Goal: Navigation & Orientation: Find specific page/section

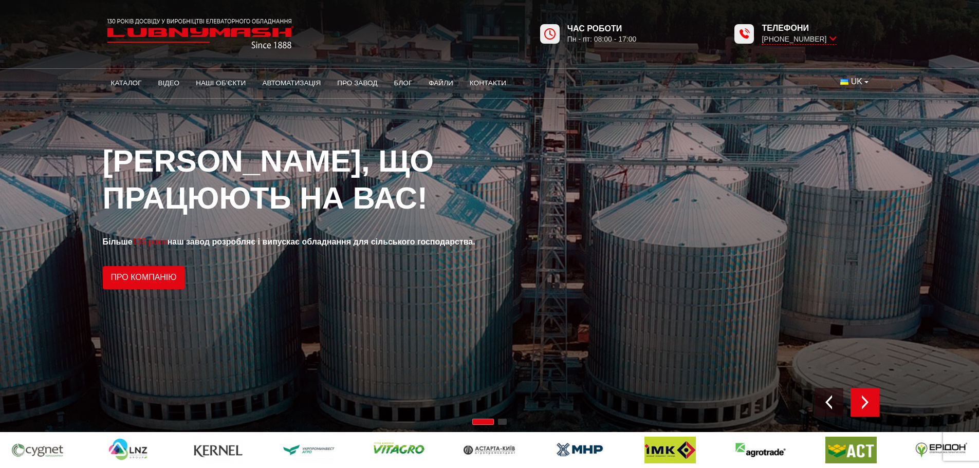
click at [869, 405] on img "Next slide" at bounding box center [865, 402] width 14 height 14
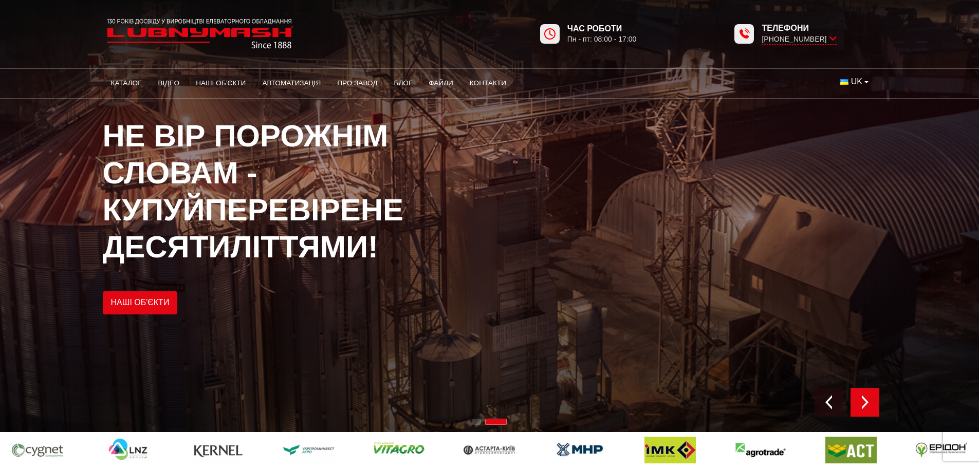
click at [869, 405] on img "Next slide" at bounding box center [865, 402] width 14 height 14
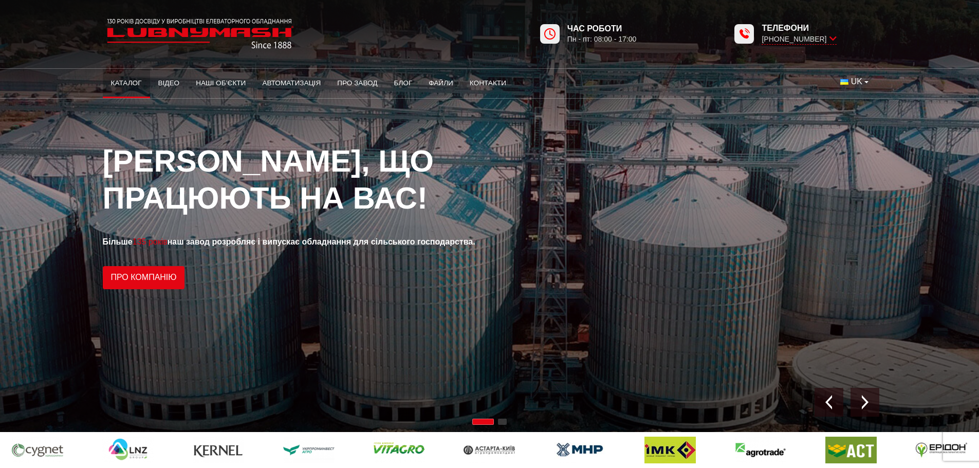
click at [131, 88] on link "Каталог" at bounding box center [126, 83] width 47 height 23
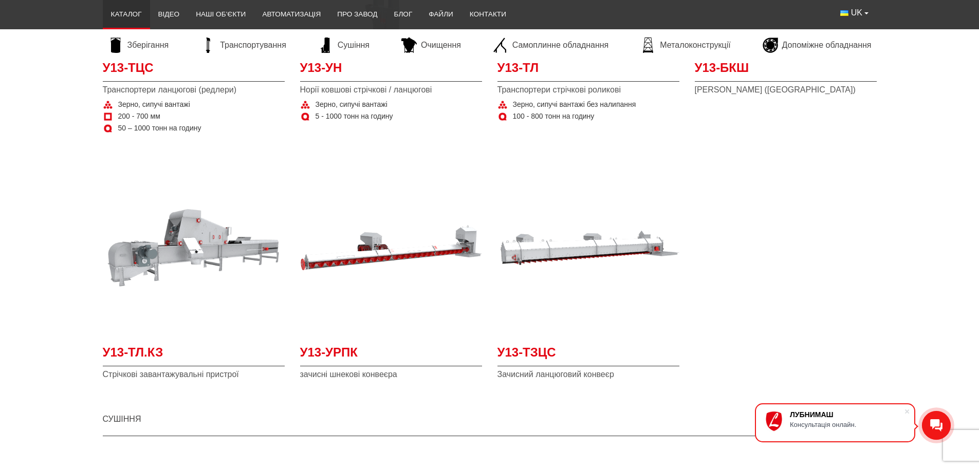
scroll to position [1028, 0]
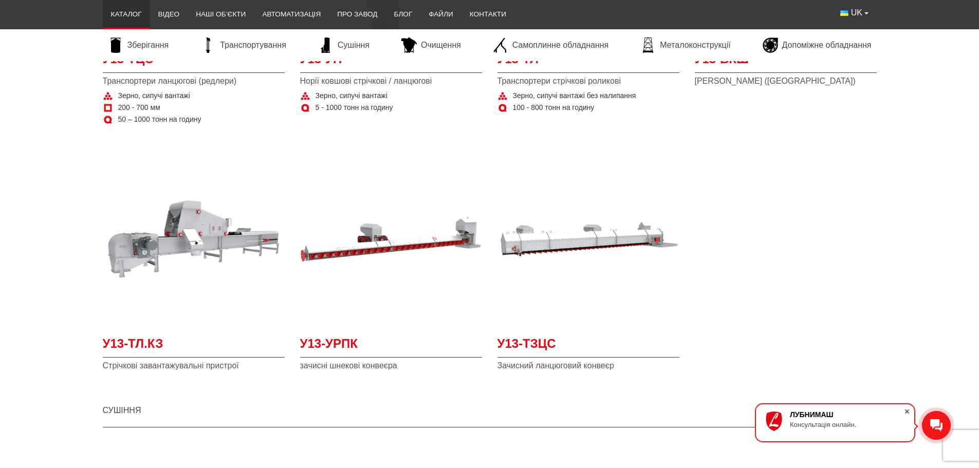
click at [909, 411] on span at bounding box center [907, 412] width 10 height 10
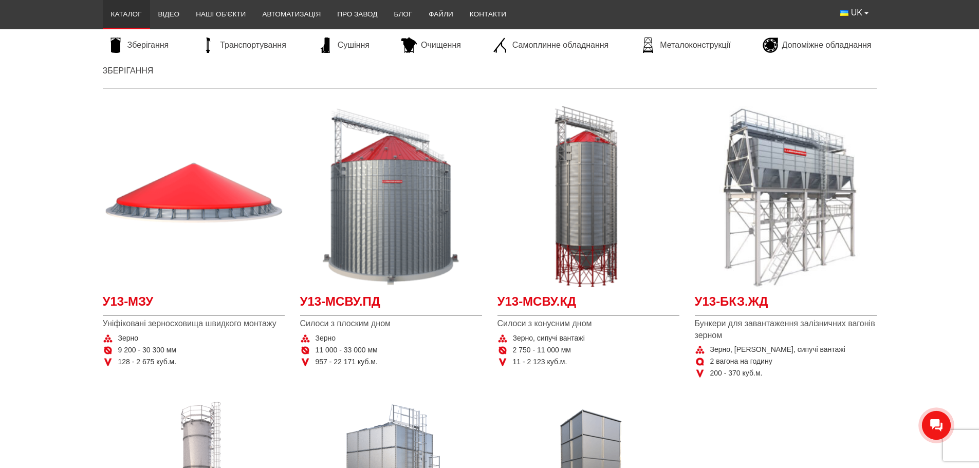
scroll to position [0, 0]
